Goal: Find specific page/section: Find specific page/section

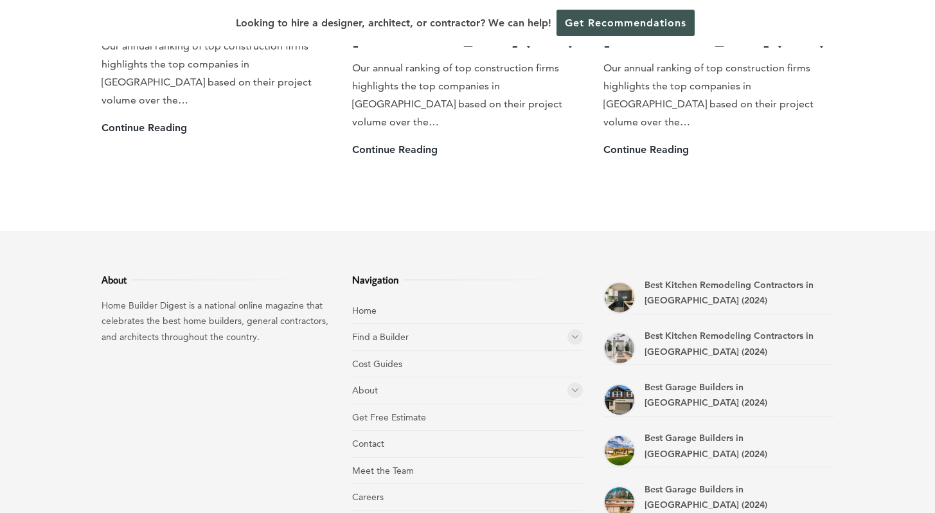
scroll to position [3625, 0]
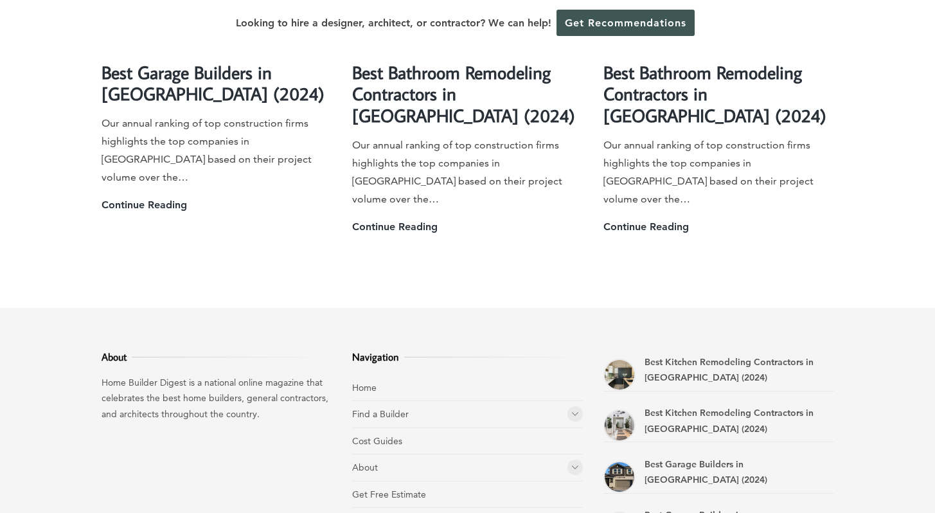
click at [565, 401] on li "Find a Builder Home Builders Architects and Building Designers General Contract…" at bounding box center [467, 414] width 231 height 27
click at [571, 409] on icon at bounding box center [575, 414] width 8 height 10
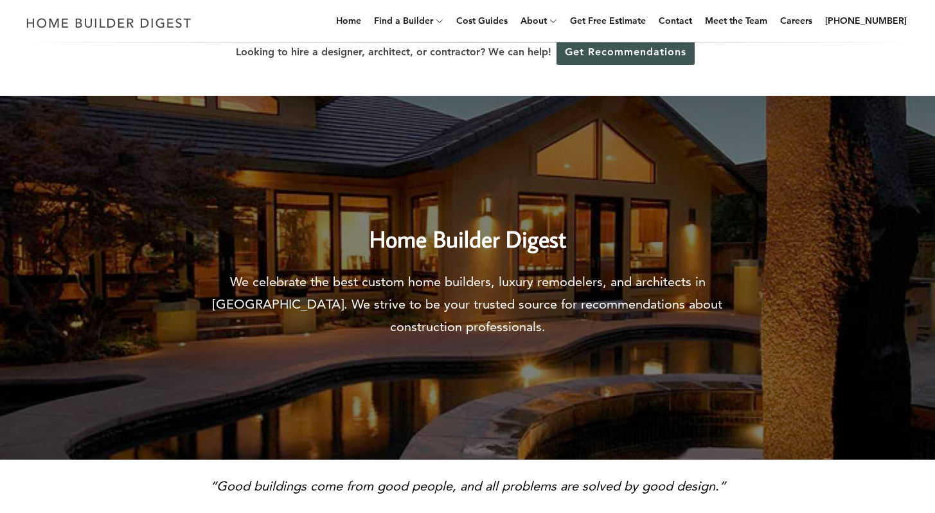
scroll to position [0, 0]
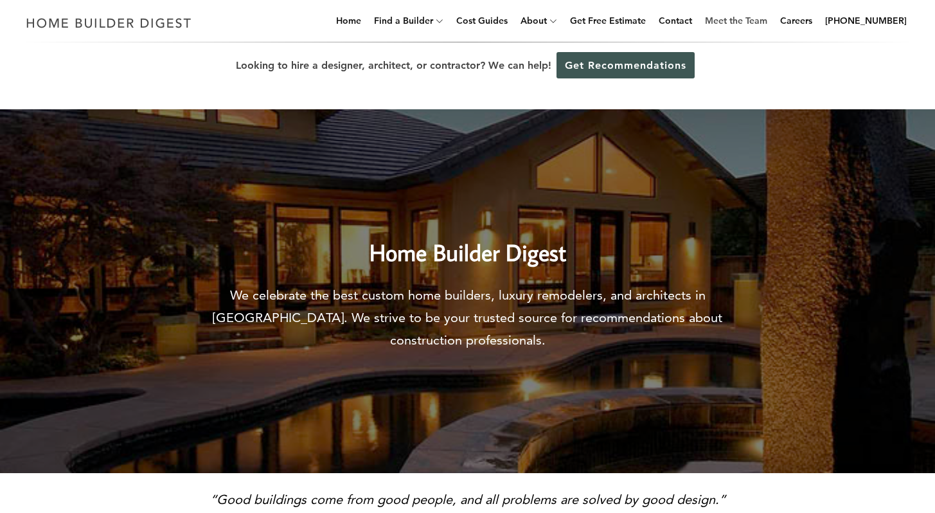
click at [756, 20] on link "Meet the Team" at bounding box center [736, 20] width 73 height 41
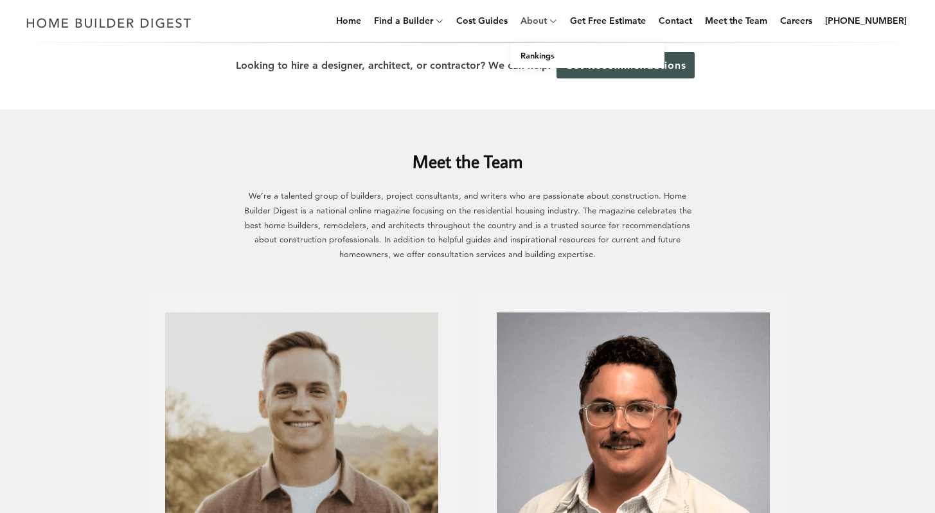
click at [540, 29] on link "About" at bounding box center [530, 20] width 31 height 41
